Goal: Find specific page/section: Find specific page/section

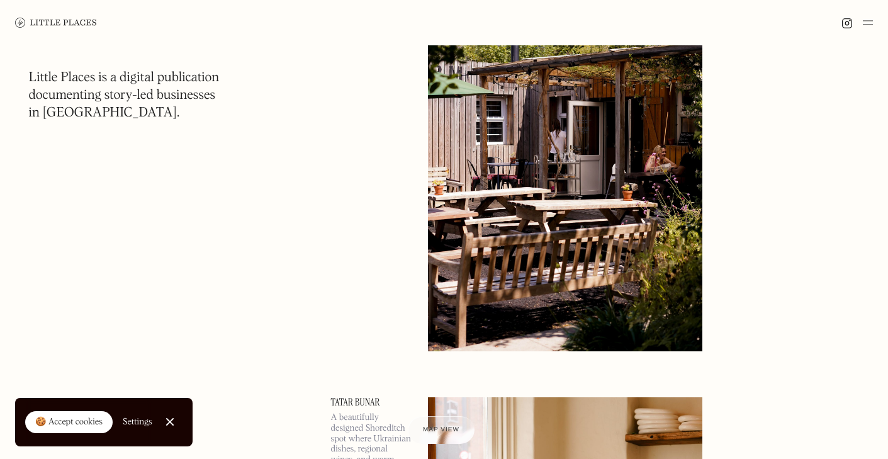
scroll to position [4540, 0]
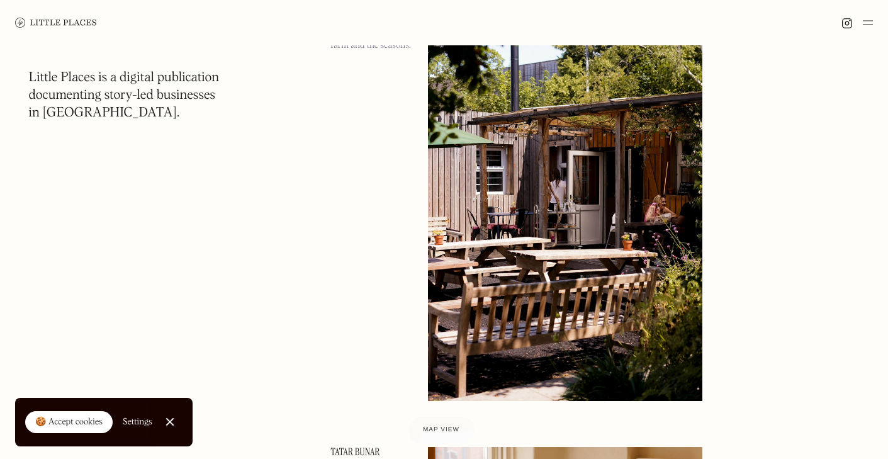
click at [61, 27] on img at bounding box center [56, 23] width 82 height 10
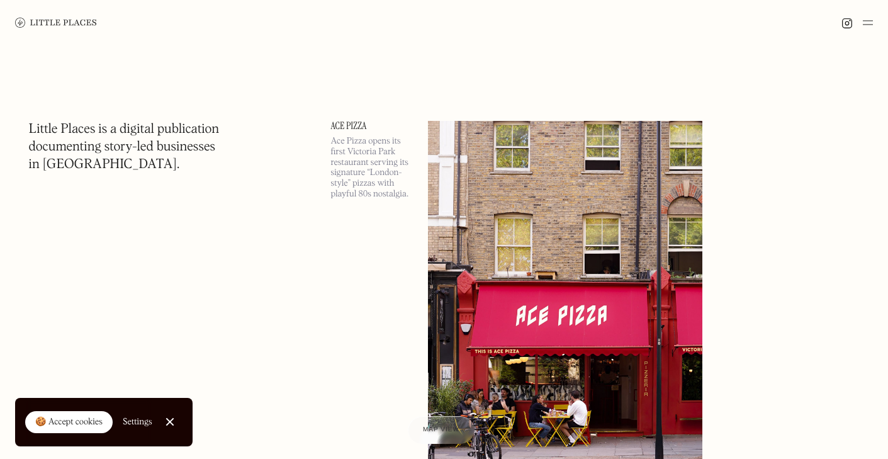
click at [863, 21] on img at bounding box center [867, 22] width 10 height 15
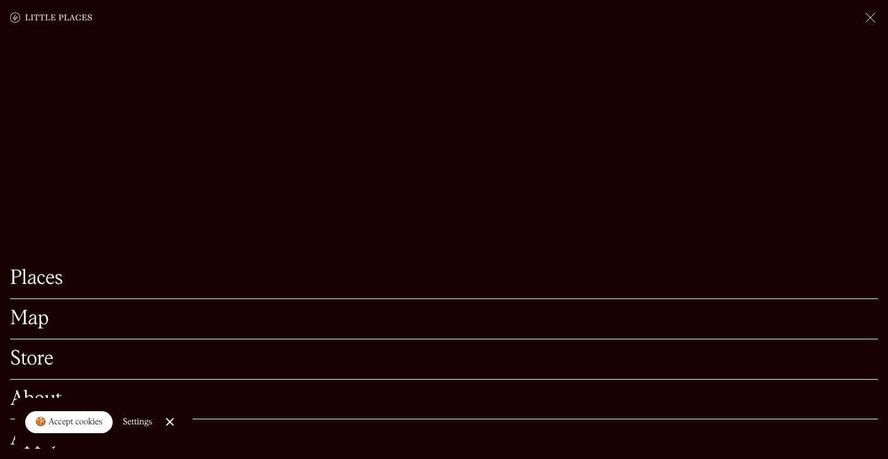
scroll to position [99, 0]
click at [50, 282] on link "Places" at bounding box center [444, 279] width 868 height 20
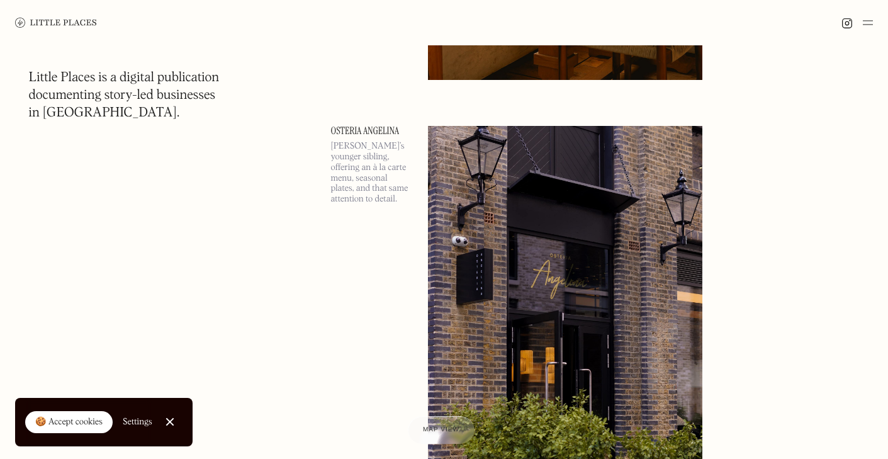
scroll to position [5316, 0]
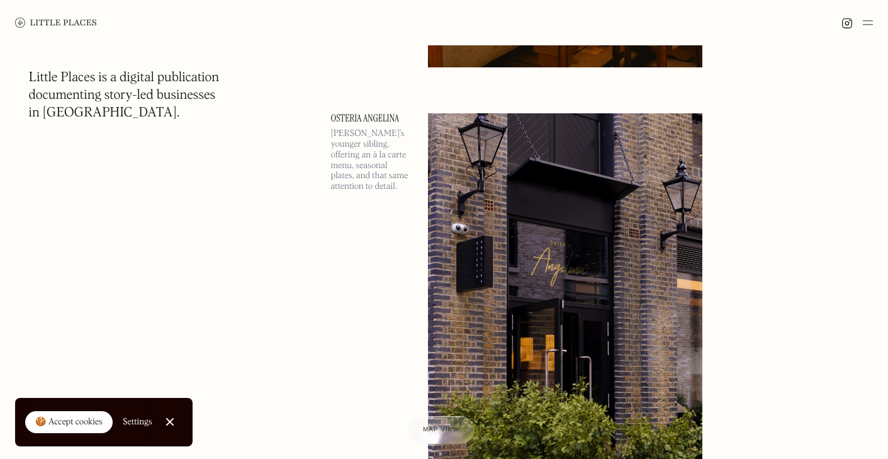
click at [862, 20] on img at bounding box center [867, 22] width 10 height 15
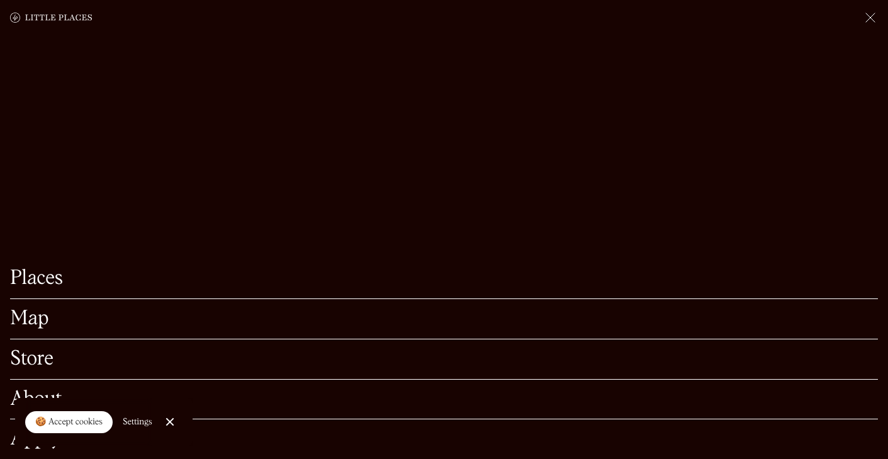
click at [31, 309] on link "Map" at bounding box center [444, 319] width 868 height 20
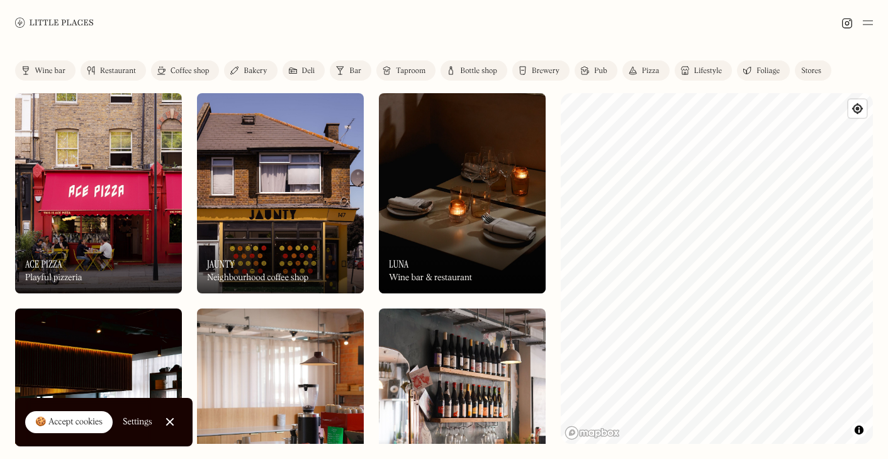
click at [594, 71] on div "Pub" at bounding box center [600, 71] width 13 height 8
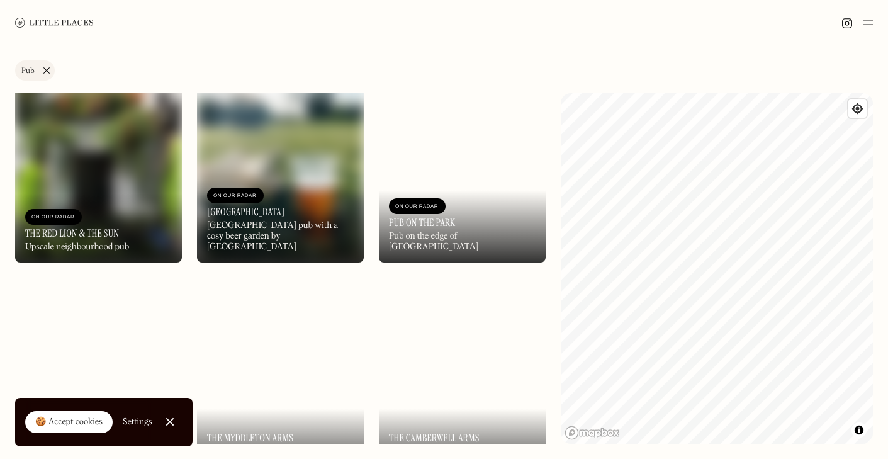
scroll to position [1150, 0]
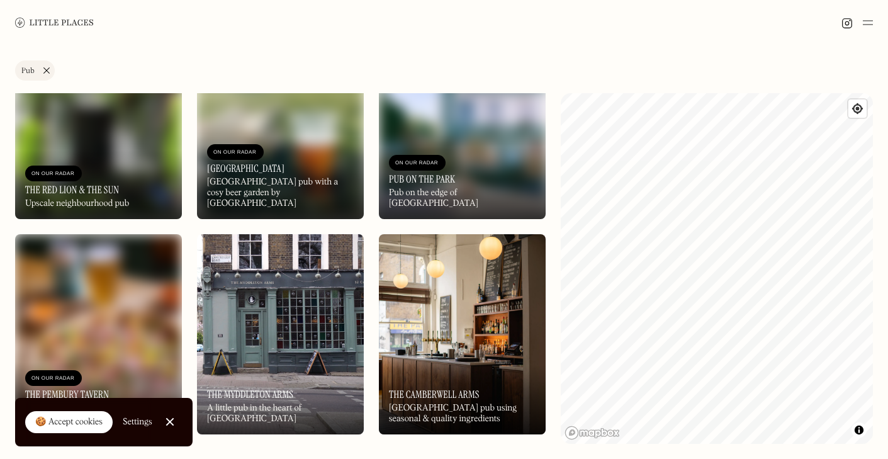
click at [43, 67] on link "Pub" at bounding box center [35, 70] width 40 height 20
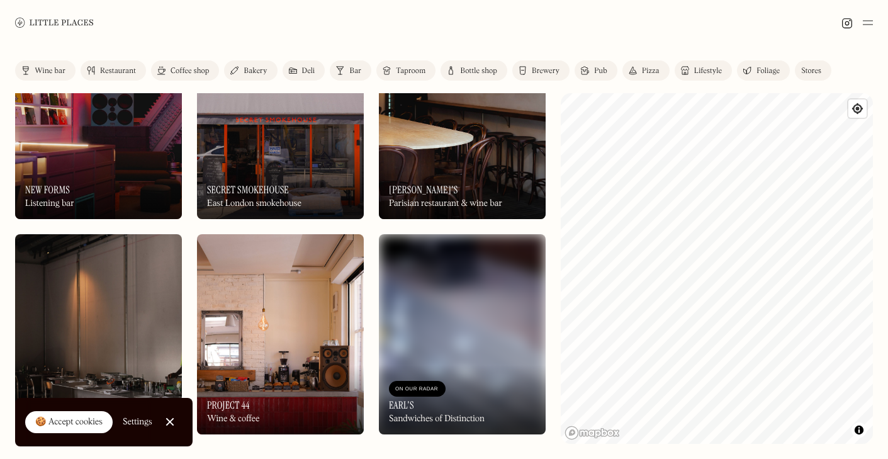
click at [47, 68] on div "Wine bar" at bounding box center [50, 71] width 31 height 8
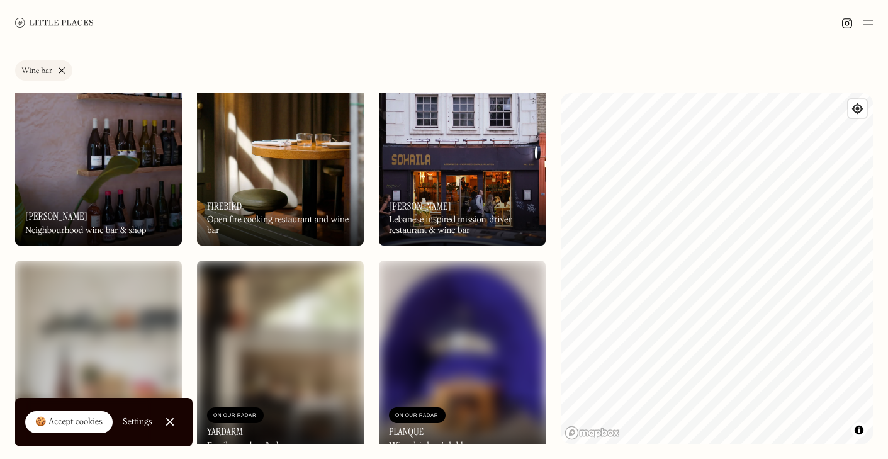
scroll to position [2197, 0]
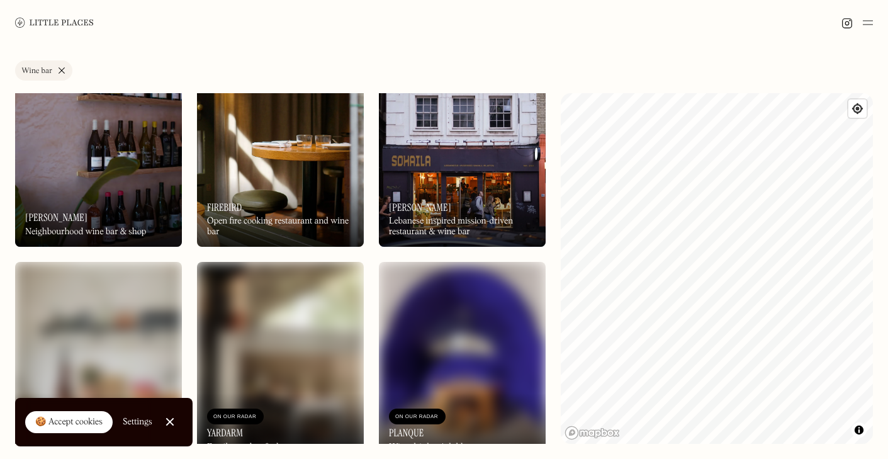
click at [47, 142] on img at bounding box center [98, 147] width 167 height 200
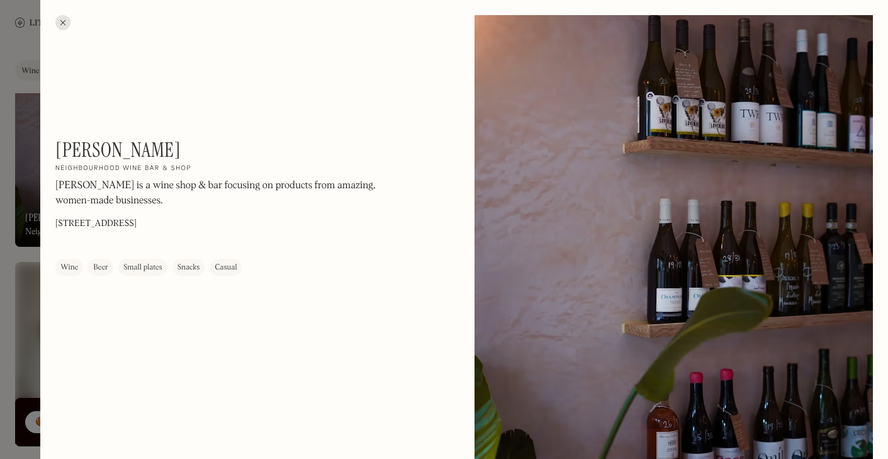
click at [36, 127] on div at bounding box center [444, 229] width 888 height 459
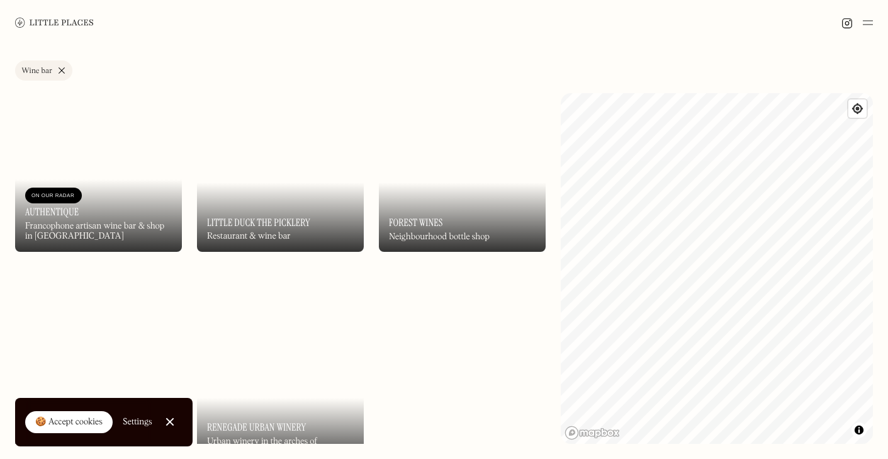
scroll to position [3086, 0]
